Goal: Information Seeking & Learning: Learn about a topic

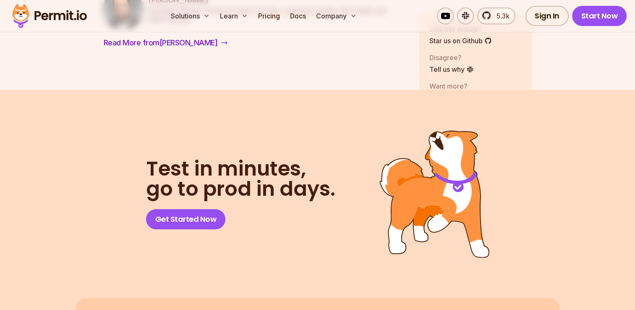
scroll to position [9338, 0]
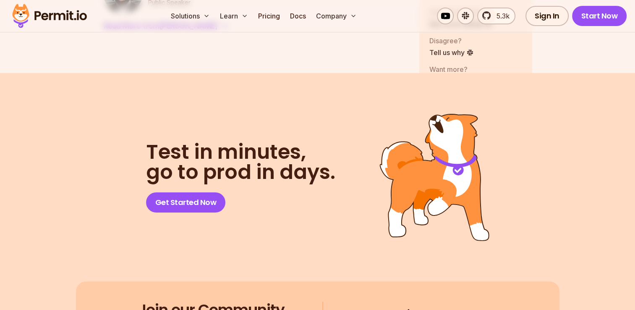
click at [59, 8] on img at bounding box center [49, 16] width 82 height 29
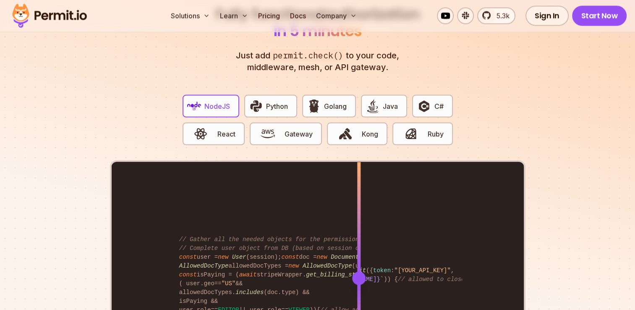
scroll to position [1629, 0]
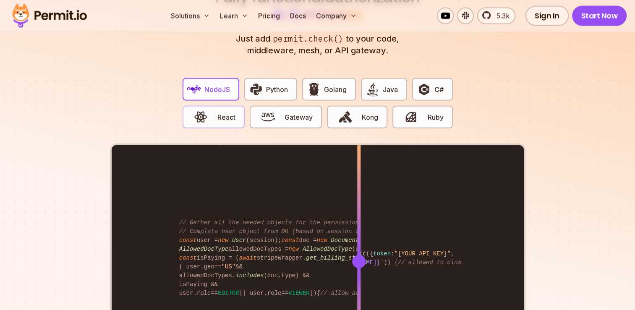
click at [210, 110] on span "button" at bounding box center [201, 117] width 28 height 14
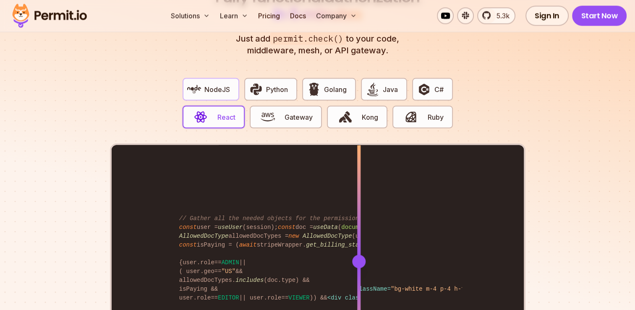
click at [207, 84] on span "NodeJS" at bounding box center [217, 89] width 26 height 10
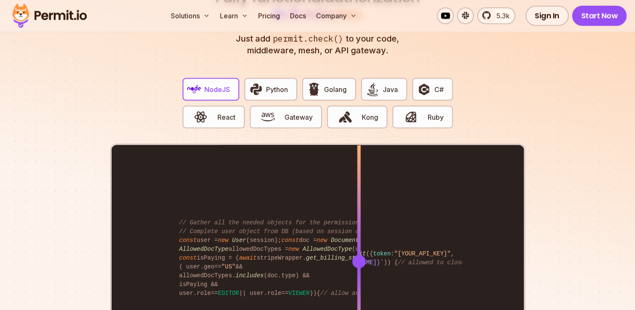
click at [561, 233] on section "Fully functional authorization in 5 minutes Just add permit.check() to your cod…" at bounding box center [317, 191] width 635 height 524
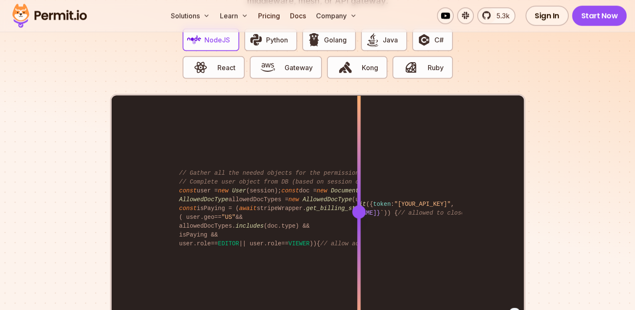
scroll to position [1679, 0]
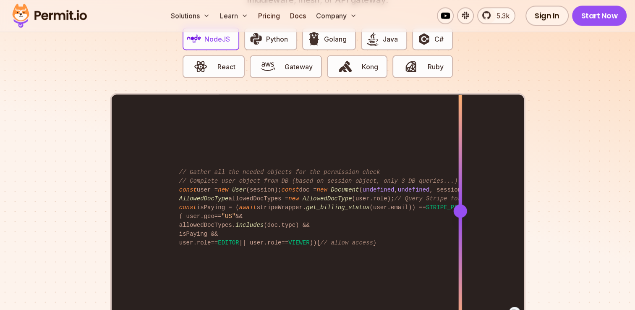
drag, startPoint x: 360, startPoint y: 201, endPoint x: 460, endPoint y: 207, distance: 100.1
click at [460, 207] on div at bounding box center [459, 210] width 13 height 13
click at [221, 62] on span "React" at bounding box center [226, 67] width 18 height 10
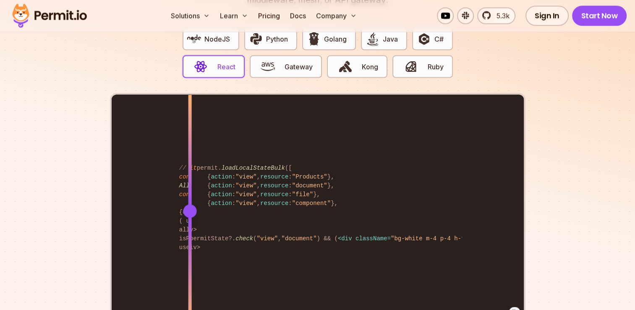
drag, startPoint x: 361, startPoint y: 200, endPoint x: 189, endPoint y: 195, distance: 172.6
click at [189, 204] on div at bounding box center [189, 210] width 13 height 13
